Goal: Find specific page/section: Find specific page/section

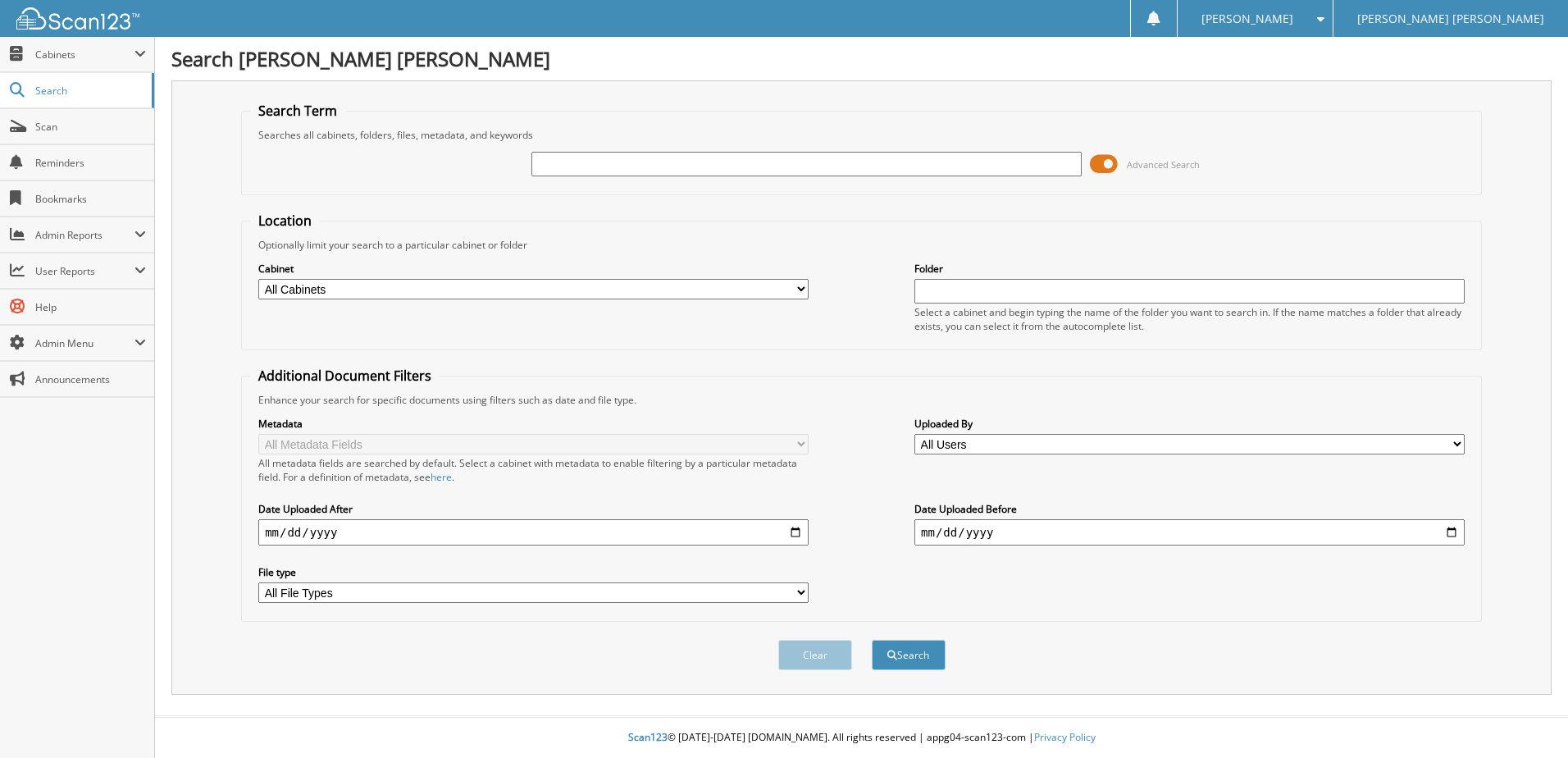
click at [642, 169] on input "text" at bounding box center [807, 163] width 551 height 25
type input "3059"
click at [872, 640] on button "Search" at bounding box center [908, 655] width 74 height 31
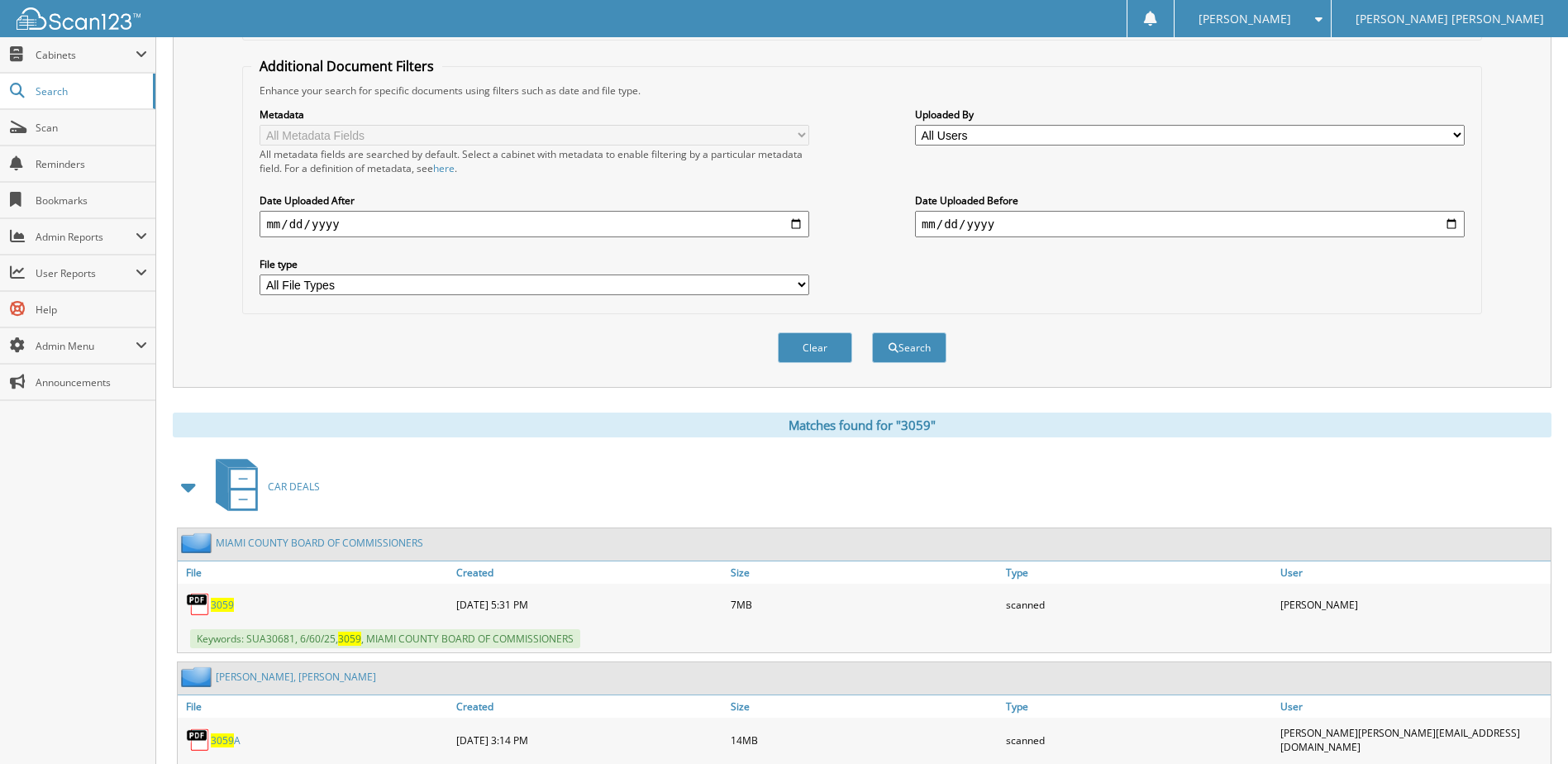
scroll to position [413, 0]
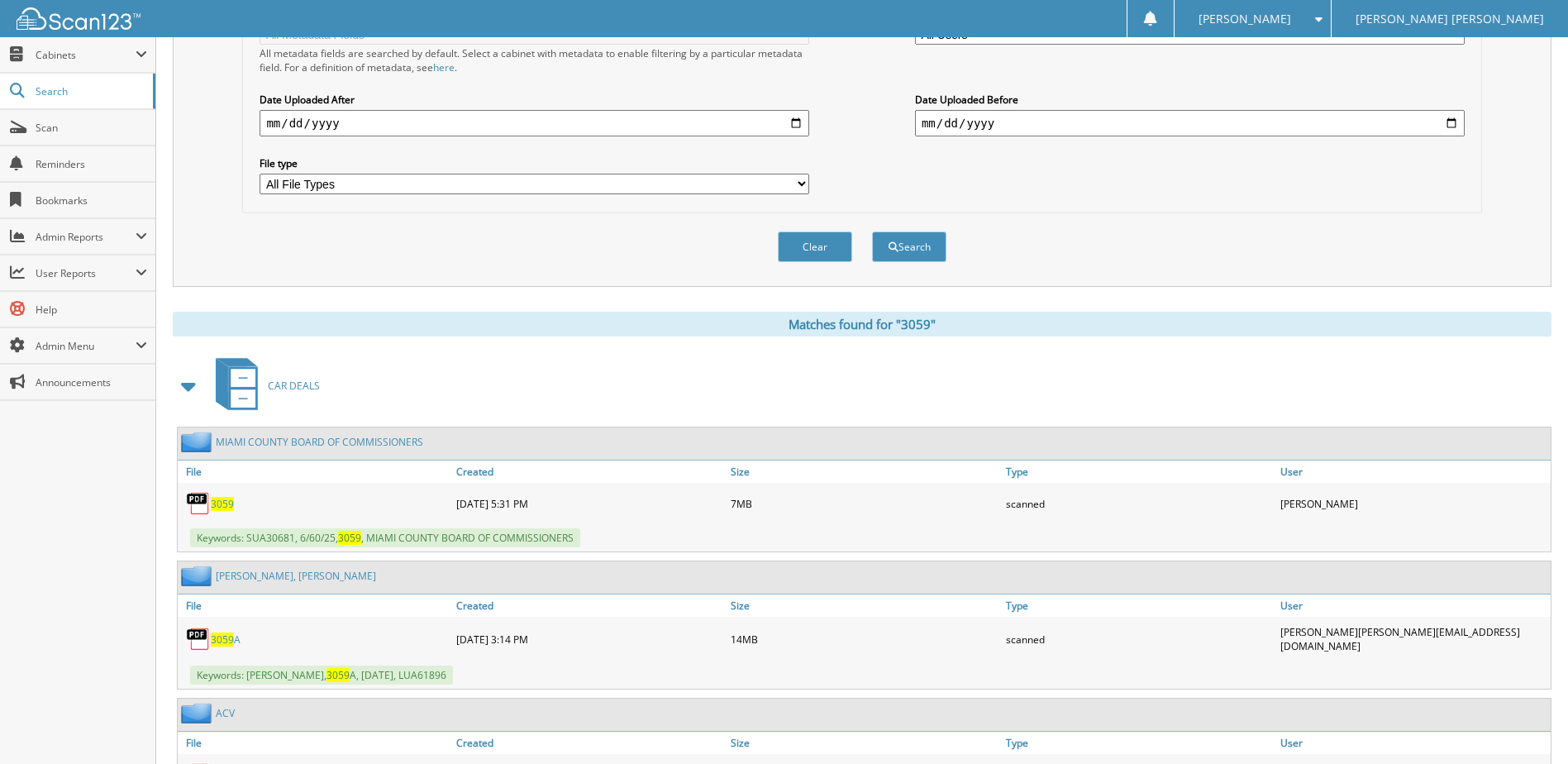
click at [216, 507] on span "3059" at bounding box center [222, 504] width 23 height 14
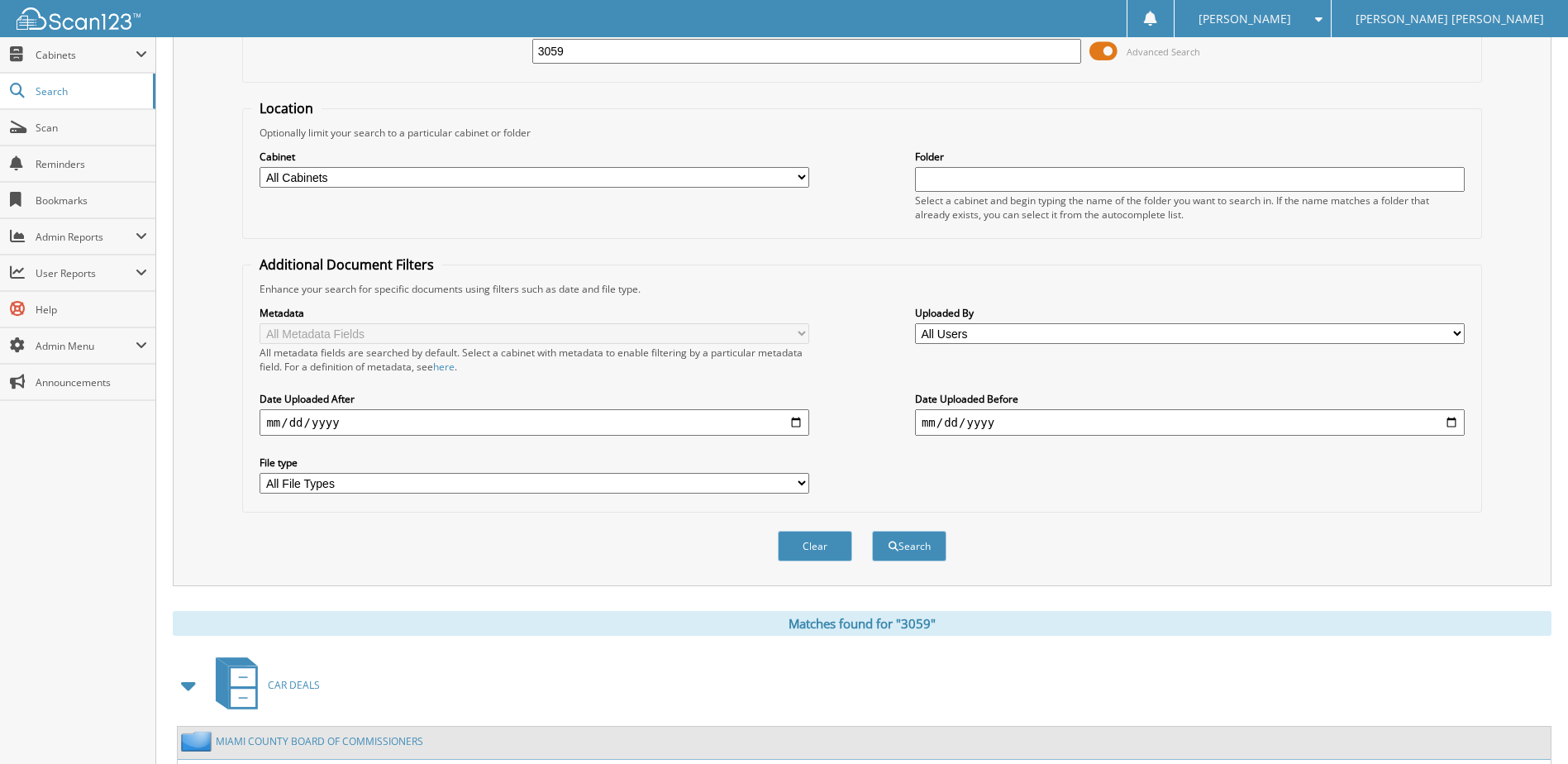
scroll to position [0, 0]
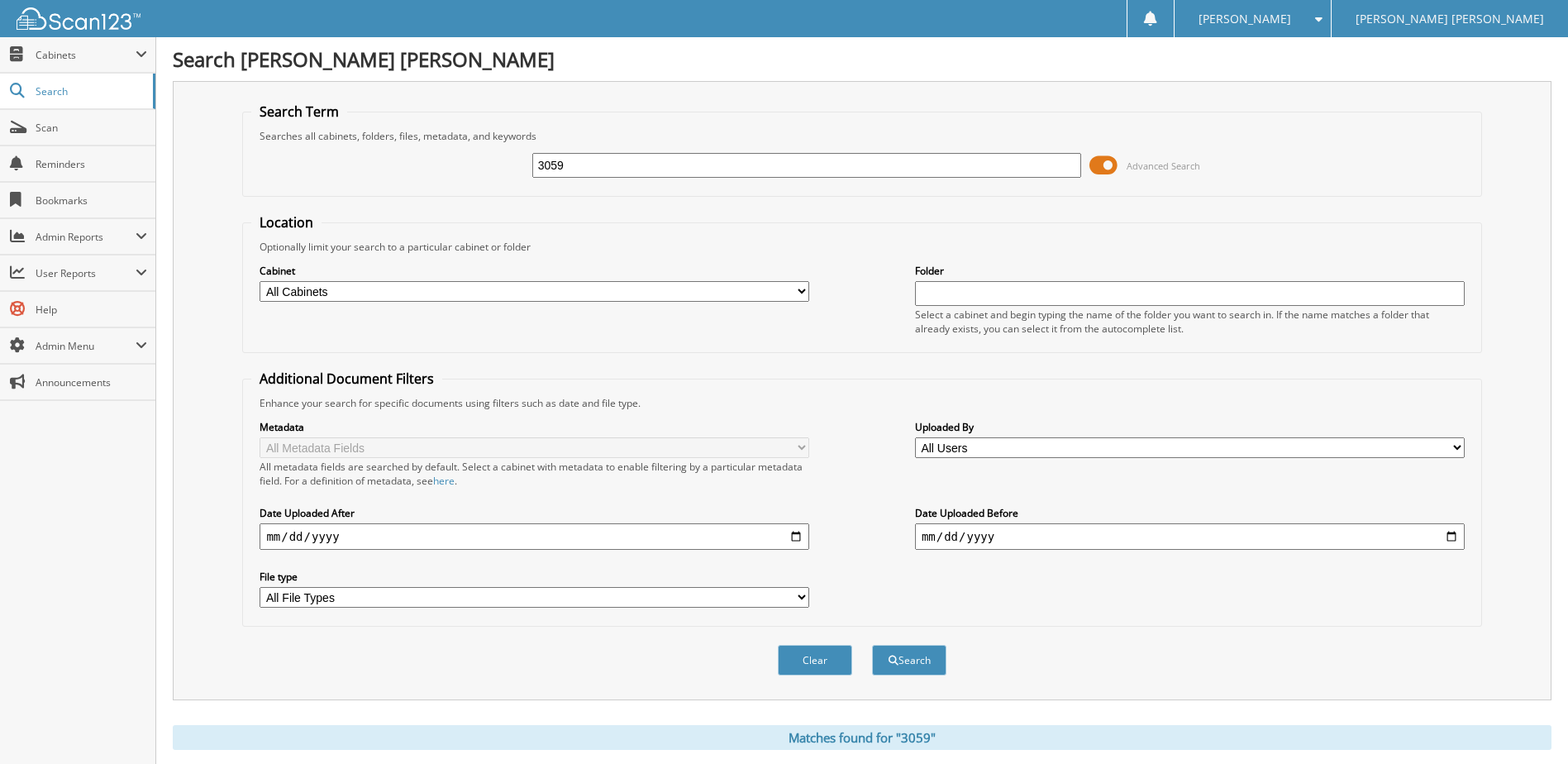
drag, startPoint x: 577, startPoint y: 158, endPoint x: 454, endPoint y: 144, distance: 123.8
click at [470, 147] on div "3059 Advanced Search" at bounding box center [861, 165] width 1221 height 45
type input "[PERSON_NAME]"
click at [872, 645] on button "Search" at bounding box center [909, 660] width 75 height 31
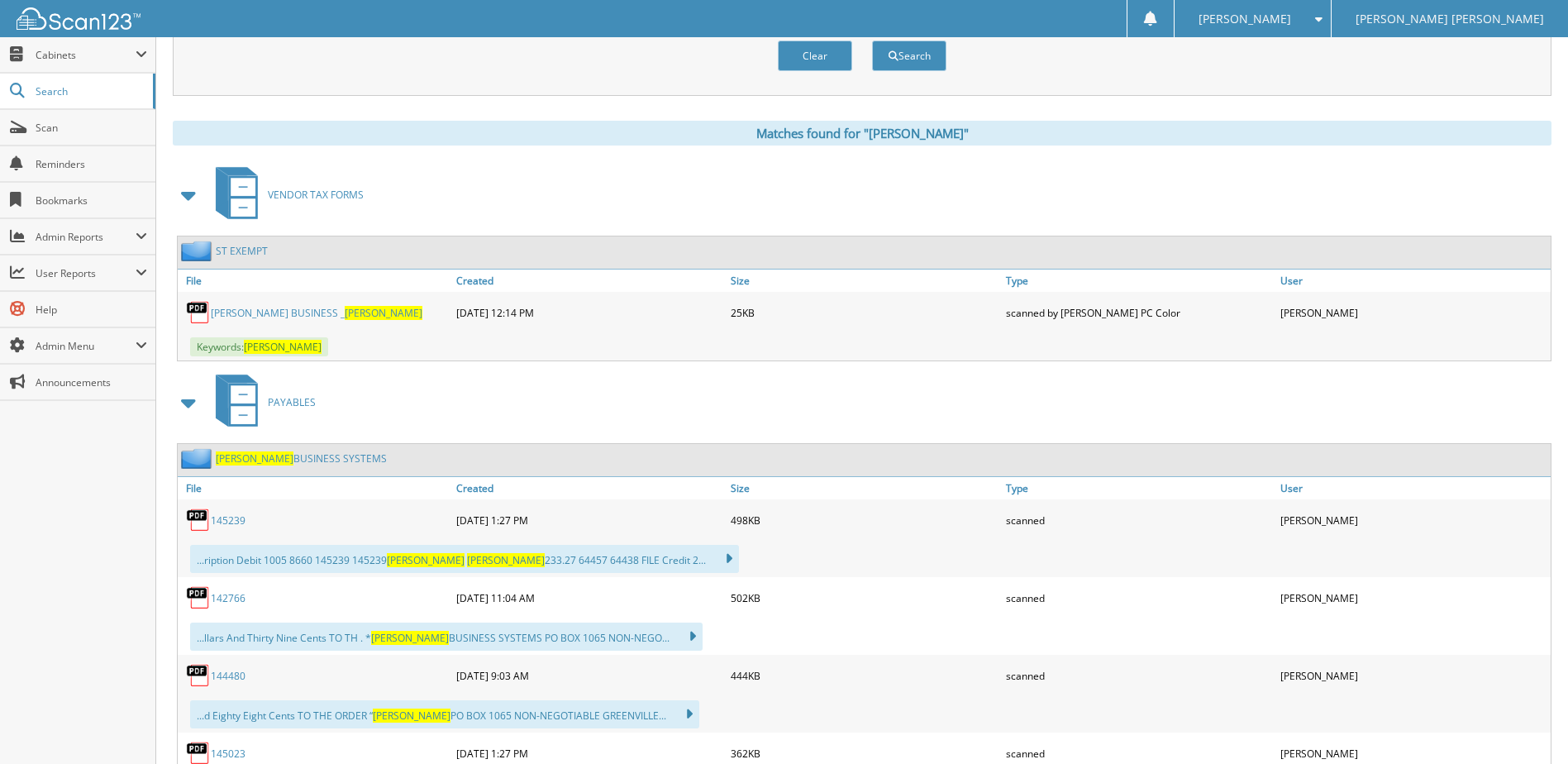
scroll to position [661, 0]
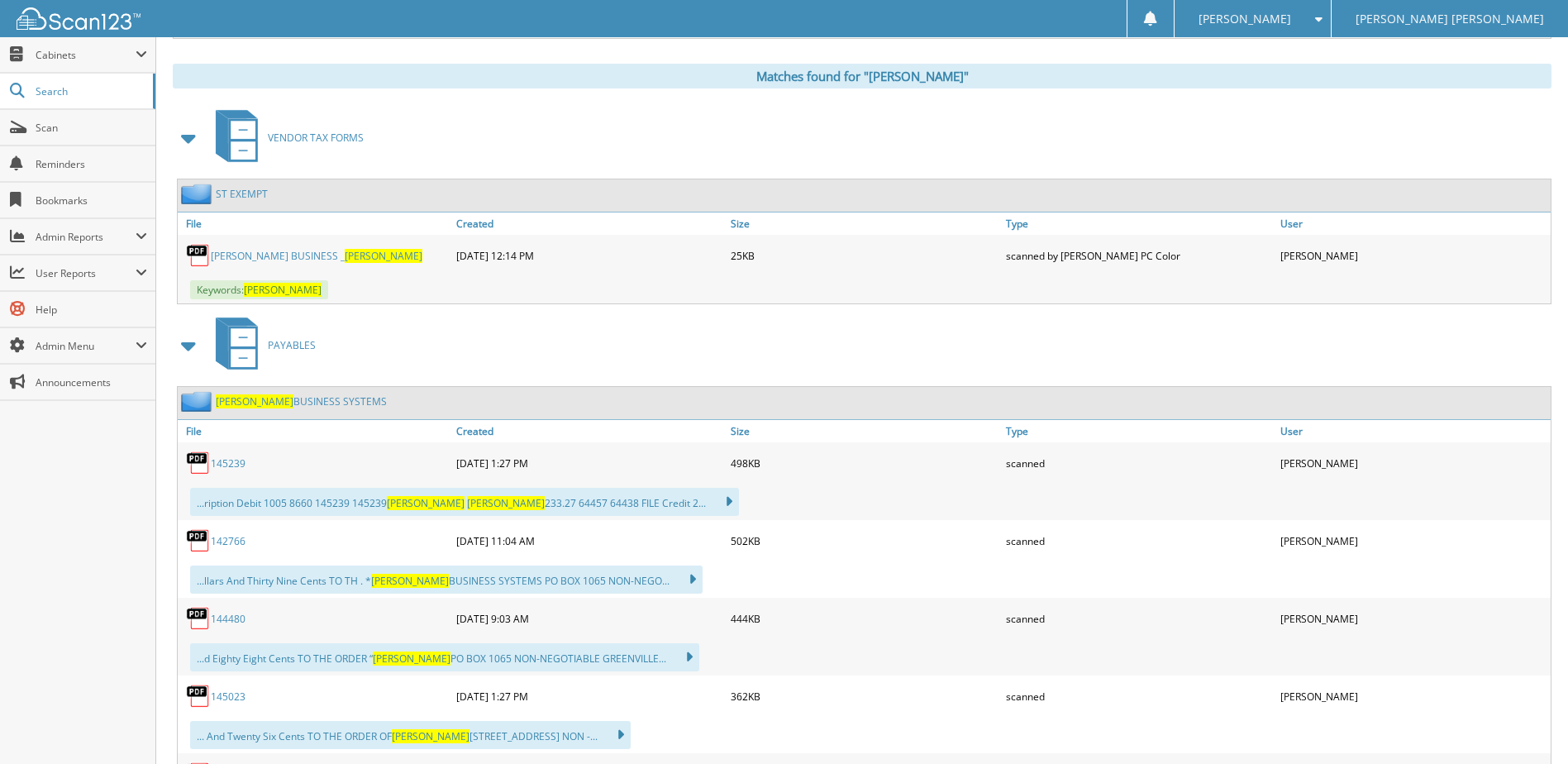
click at [284, 396] on link "[PERSON_NAME] BUSINESS SYSTEMS" at bounding box center [300, 401] width 171 height 14
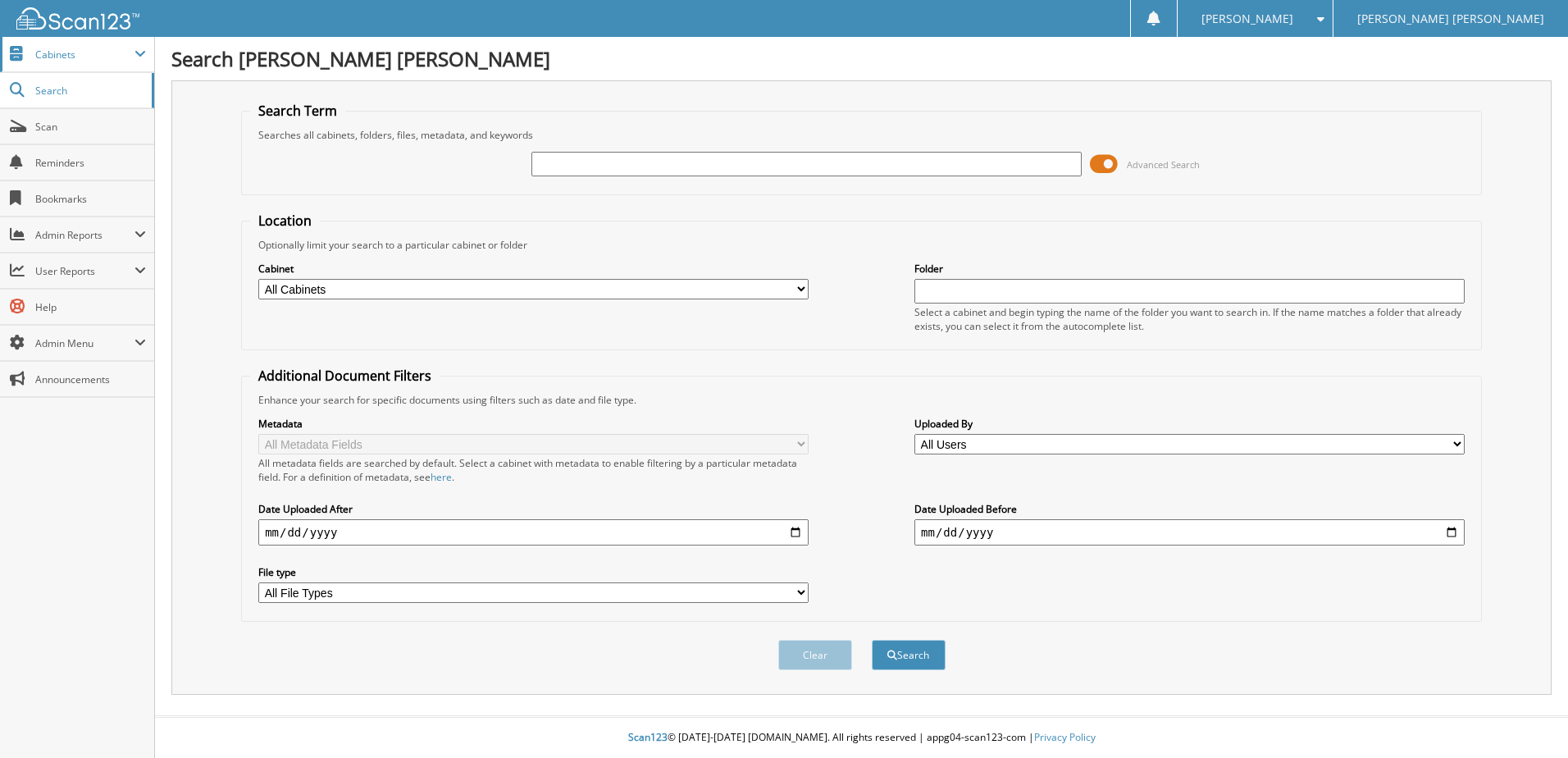
click at [61, 59] on span "Cabinets" at bounding box center [85, 54] width 99 height 14
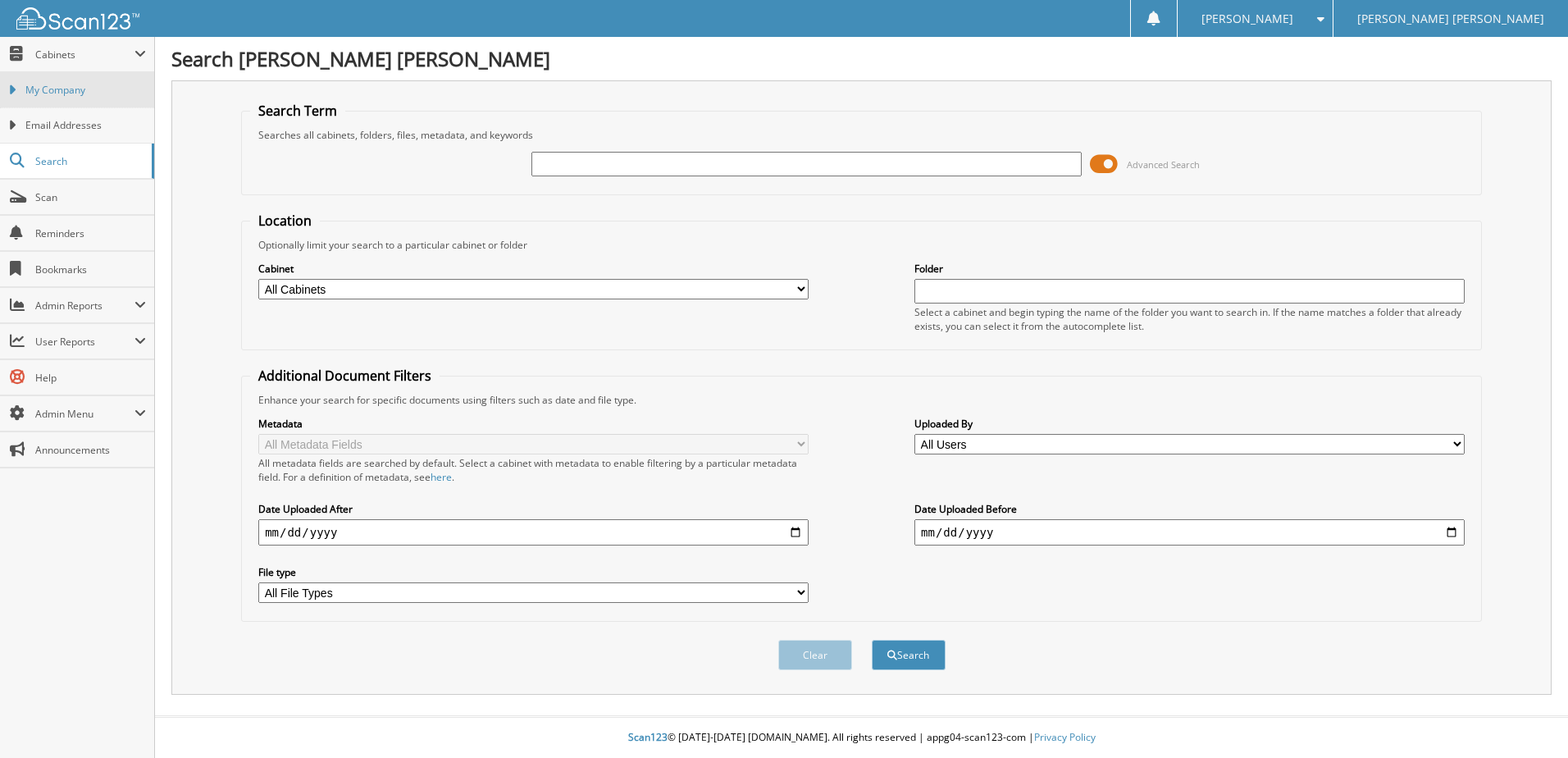
click at [53, 88] on span "My Company" at bounding box center [86, 90] width 121 height 15
